Goal: Check status: Check status

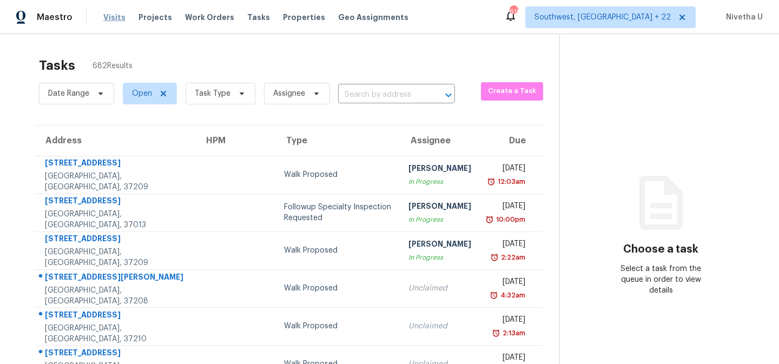
click at [108, 21] on span "Visits" at bounding box center [114, 17] width 22 height 11
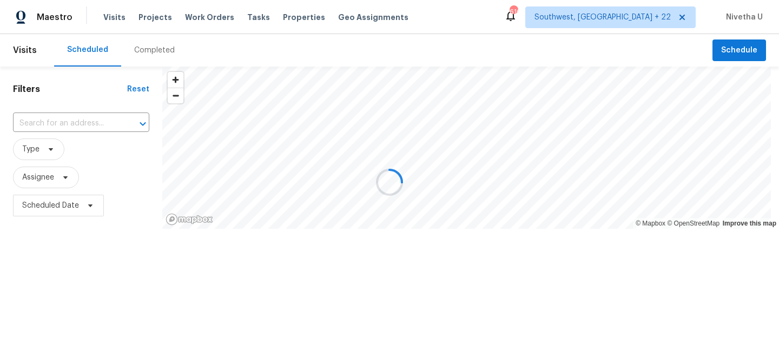
click at [147, 52] on div at bounding box center [389, 182] width 779 height 364
click at [147, 52] on div "Completed" at bounding box center [154, 50] width 41 height 11
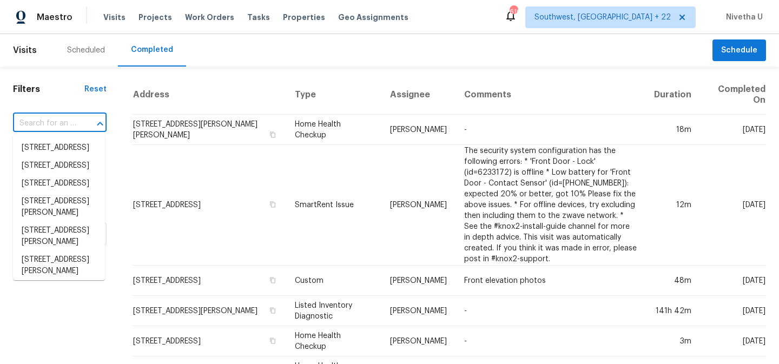
click at [44, 124] on input "text" at bounding box center [44, 123] width 63 height 17
paste input "[STREET_ADDRESS][PERSON_NAME][PERSON_NAME]"
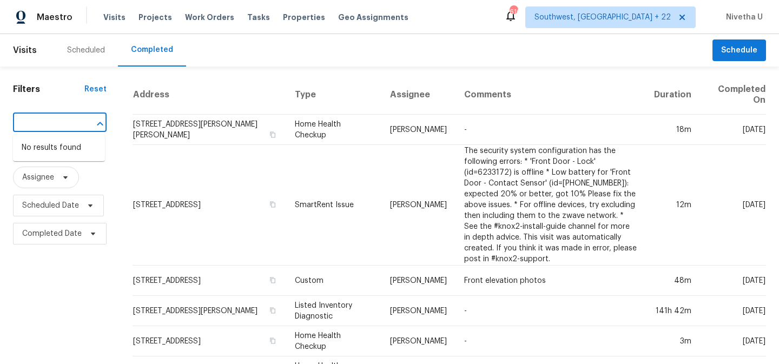
type input "[STREET_ADDRESS][PERSON_NAME][PERSON_NAME]"
click at [610, 25] on span "Southwest, [GEOGRAPHIC_DATA] + 22" at bounding box center [610, 17] width 170 height 22
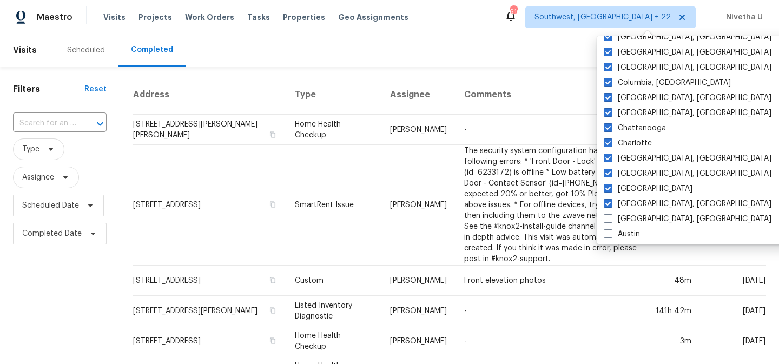
scroll to position [500, 0]
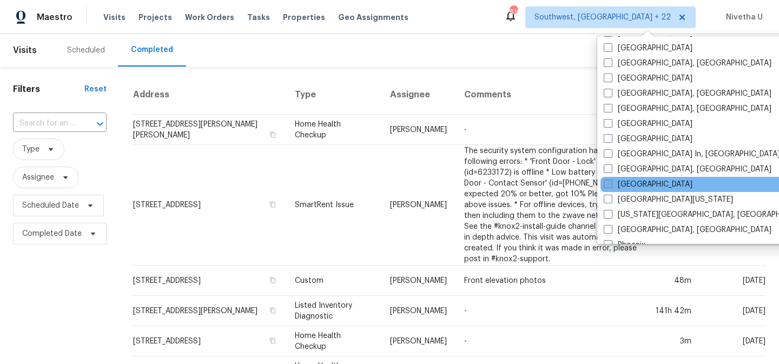
click at [618, 184] on label "[GEOGRAPHIC_DATA]" at bounding box center [648, 184] width 89 height 11
click at [611, 184] on input "[GEOGRAPHIC_DATA]" at bounding box center [607, 182] width 7 height 7
checkbox input "true"
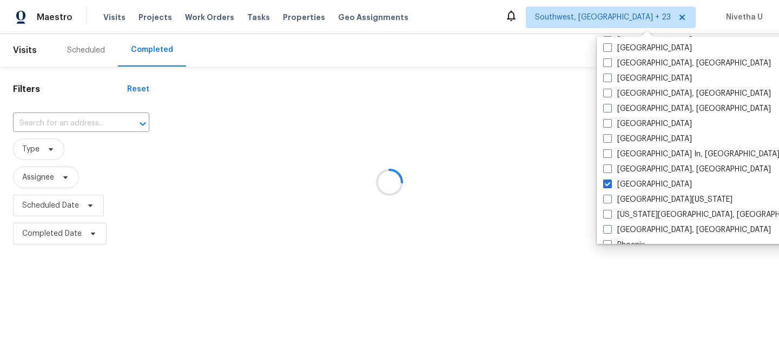
click at [96, 119] on div at bounding box center [389, 182] width 779 height 364
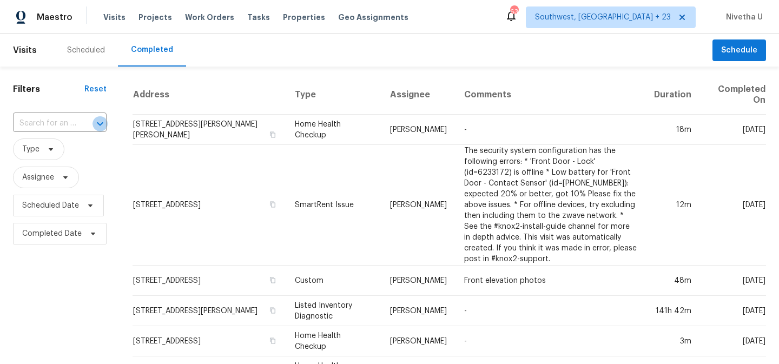
click at [96, 119] on icon "Open" at bounding box center [100, 123] width 13 height 13
paste input "[STREET_ADDRESS][PERSON_NAME][PERSON_NAME]"
type input "[STREET_ADDRESS][PERSON_NAME][PERSON_NAME]"
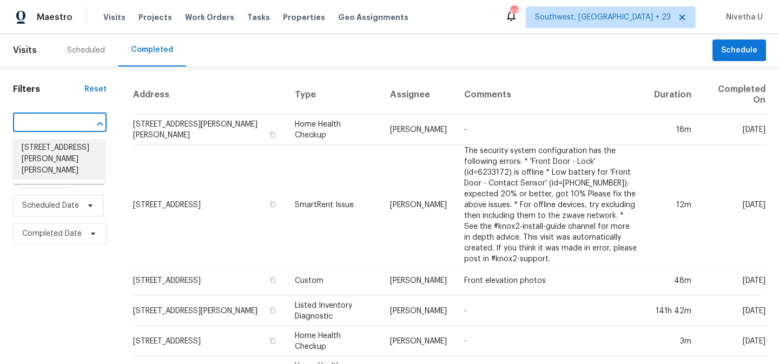
click at [78, 153] on li "[STREET_ADDRESS][PERSON_NAME][PERSON_NAME]" at bounding box center [59, 159] width 92 height 41
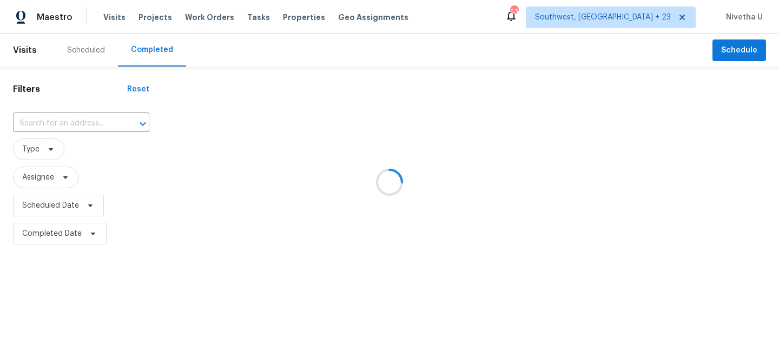
type input "[STREET_ADDRESS][PERSON_NAME][PERSON_NAME]"
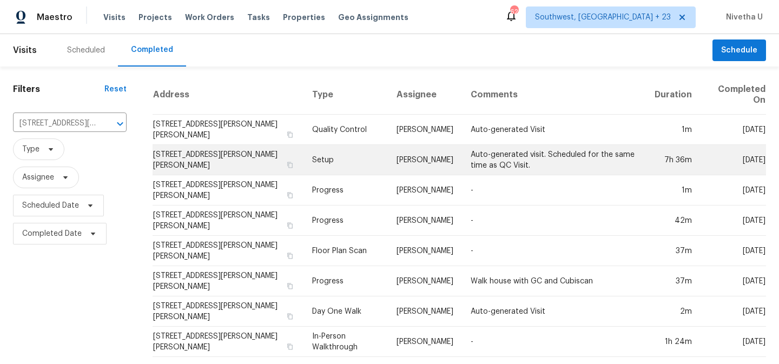
click at [338, 155] on td "Setup" at bounding box center [346, 160] width 84 height 30
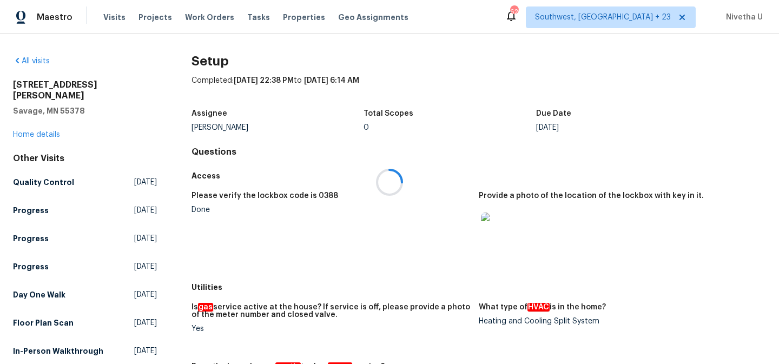
scroll to position [601, 0]
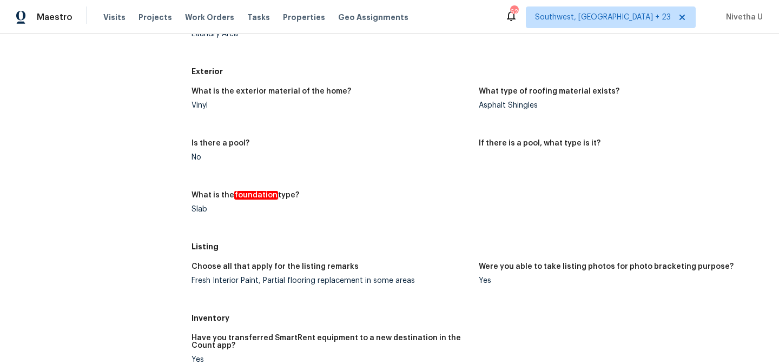
click at [194, 210] on div "Slab" at bounding box center [331, 210] width 279 height 8
copy div "Slab"
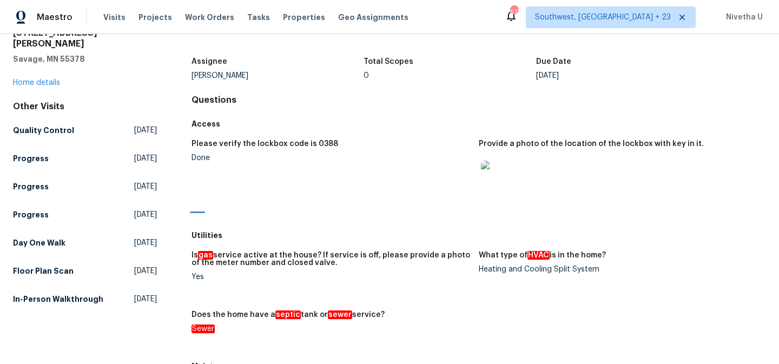
scroll to position [61, 0]
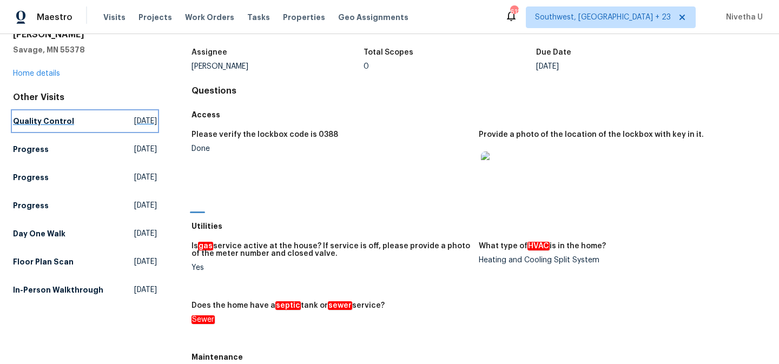
click at [60, 116] on h5 "Quality Control" at bounding box center [43, 121] width 61 height 11
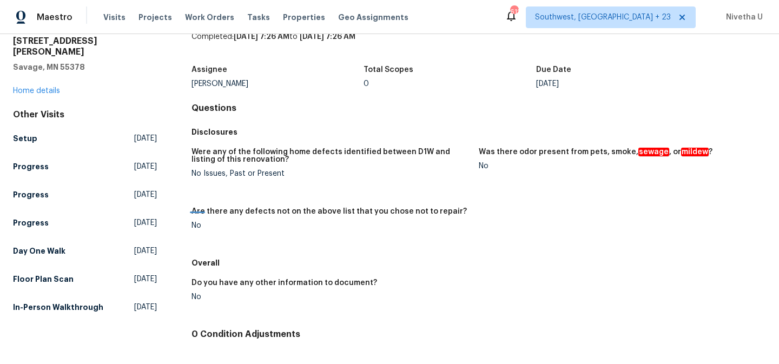
scroll to position [51, 0]
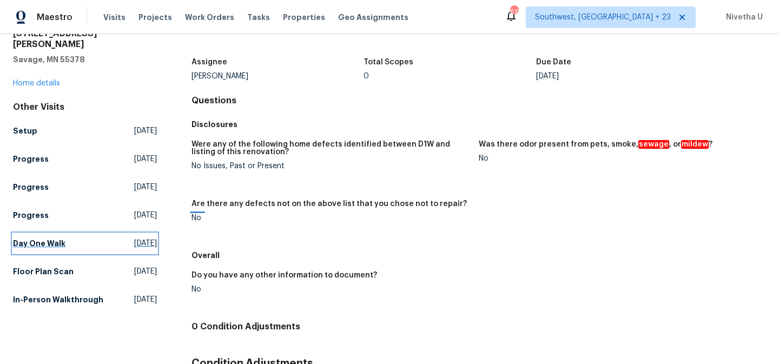
click at [77, 236] on link "Day One Walk [DATE]" at bounding box center [85, 243] width 144 height 19
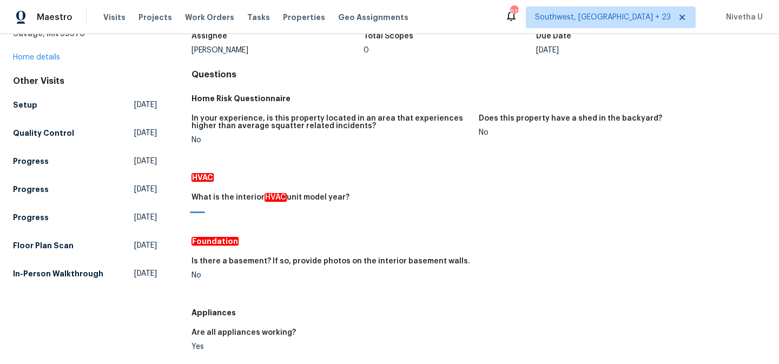
scroll to position [87, 0]
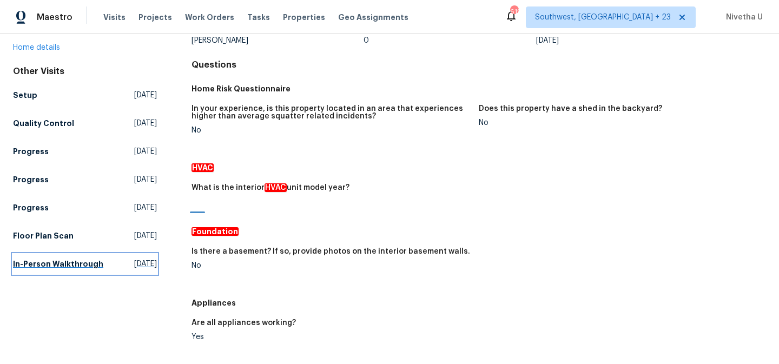
click at [31, 259] on h5 "In-Person Walkthrough" at bounding box center [58, 264] width 90 height 11
